Goal: Find specific page/section: Find specific page/section

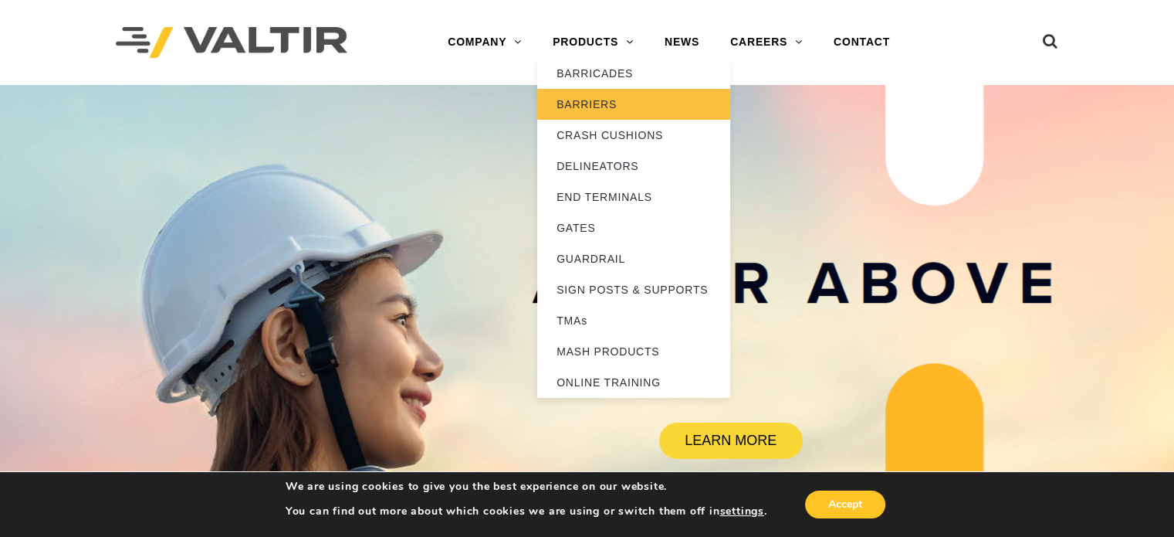
click at [607, 101] on link "BARRIERS" at bounding box center [633, 104] width 193 height 31
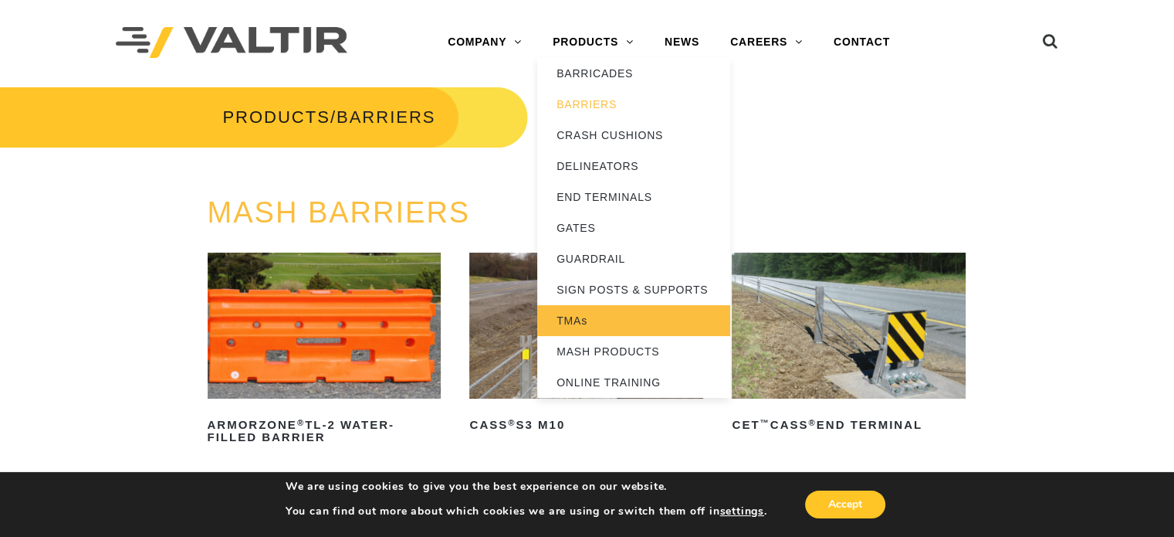
click at [580, 316] on link "TMAs" at bounding box center [633, 320] width 193 height 31
